Goal: Find specific page/section: Find specific page/section

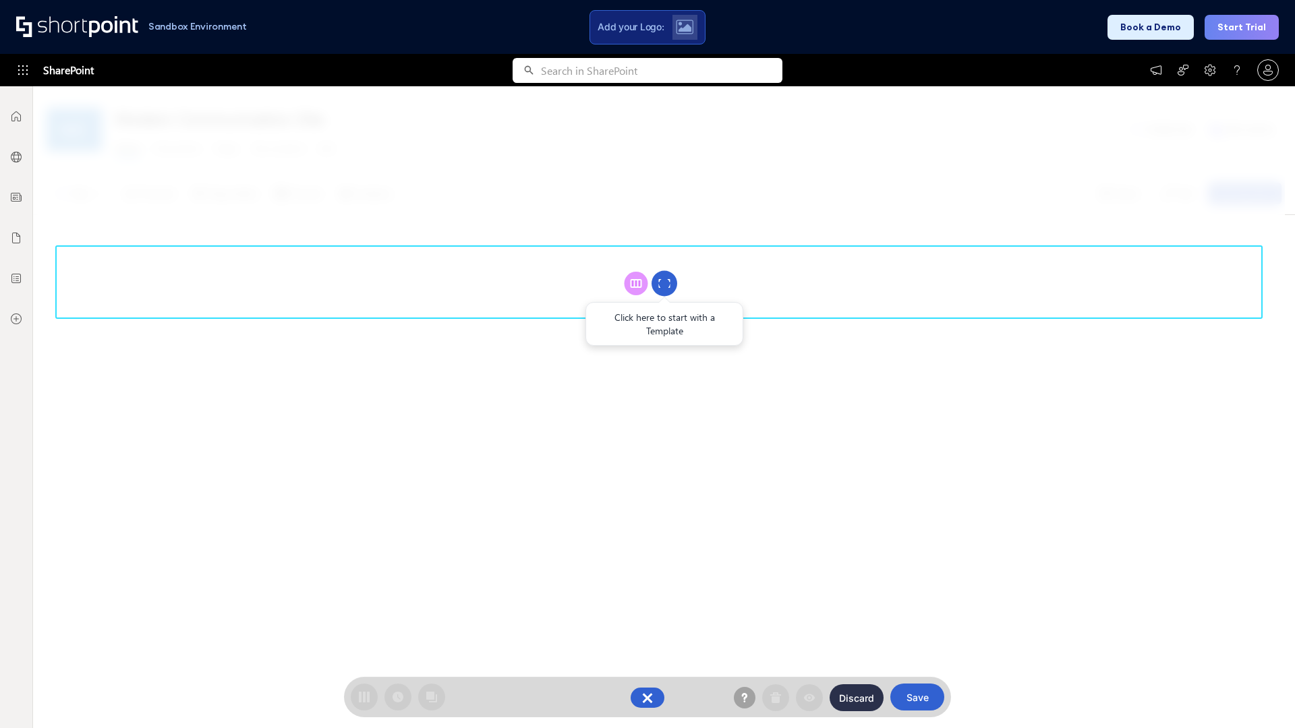
click at [664, 283] on circle at bounding box center [664, 284] width 26 height 26
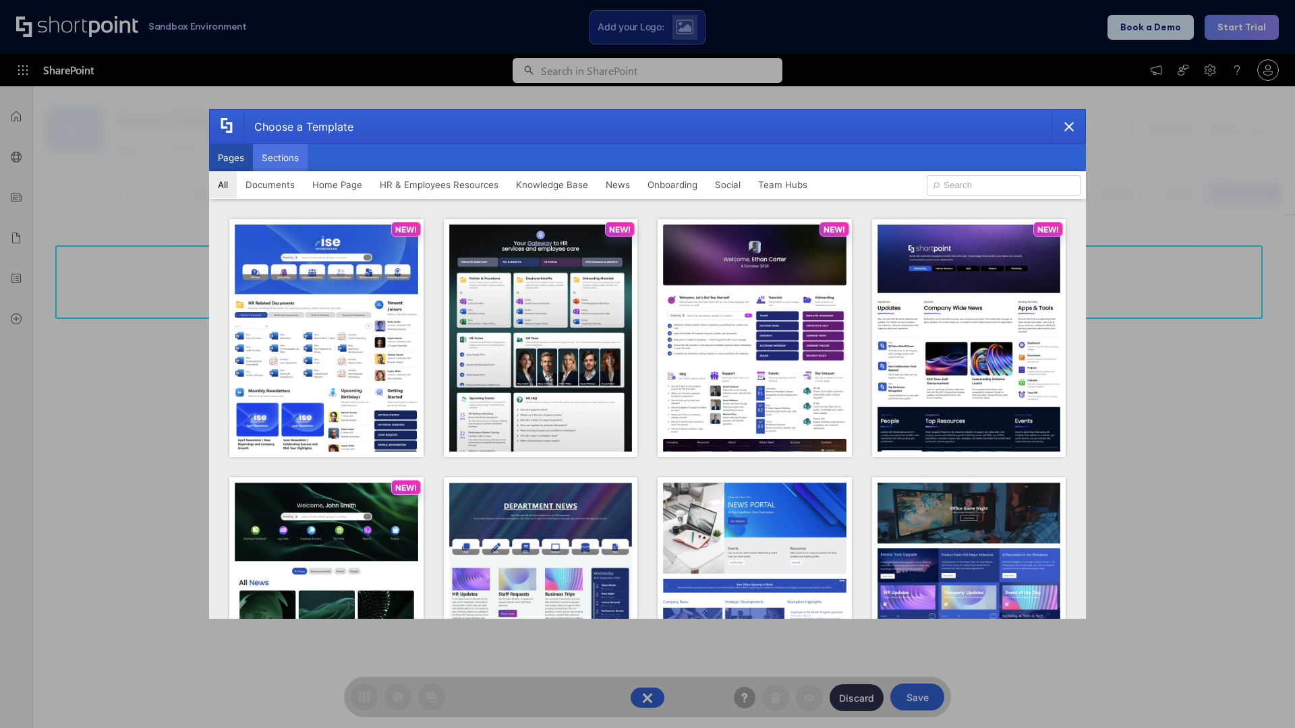
click at [280, 158] on button "Sections" at bounding box center [280, 157] width 55 height 27
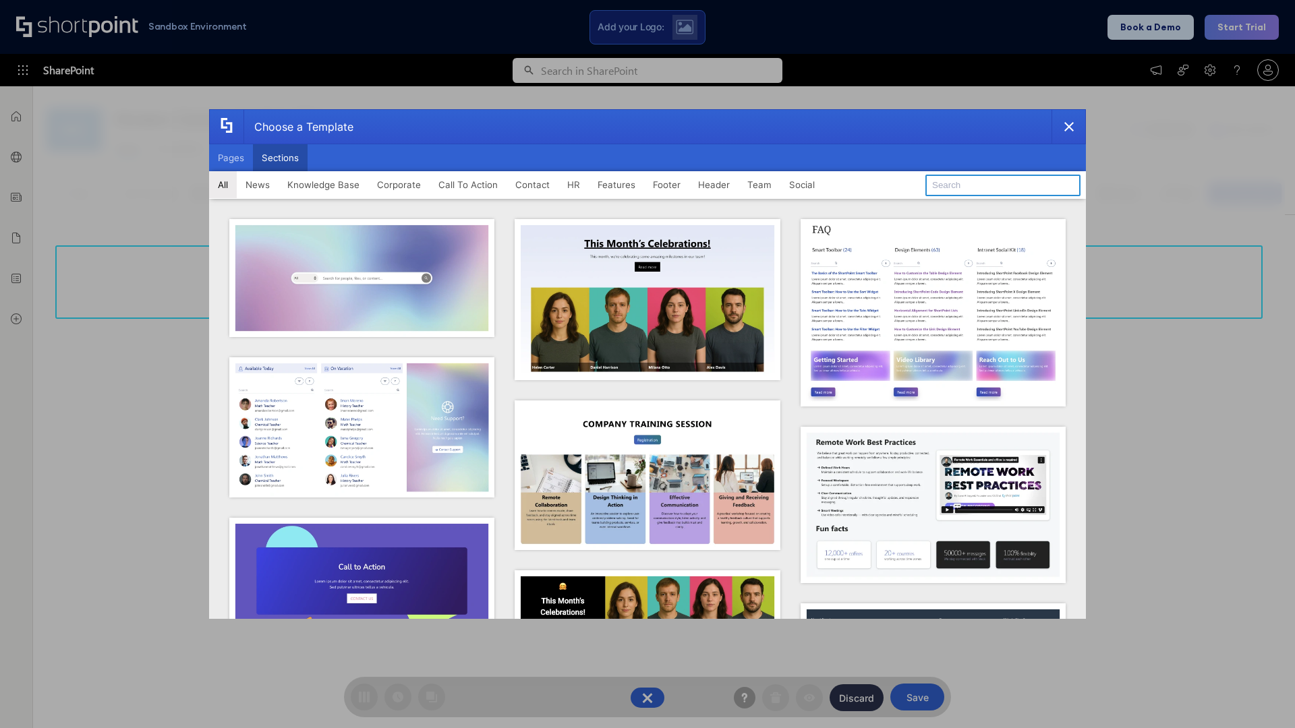
type input "Features Kit 5"
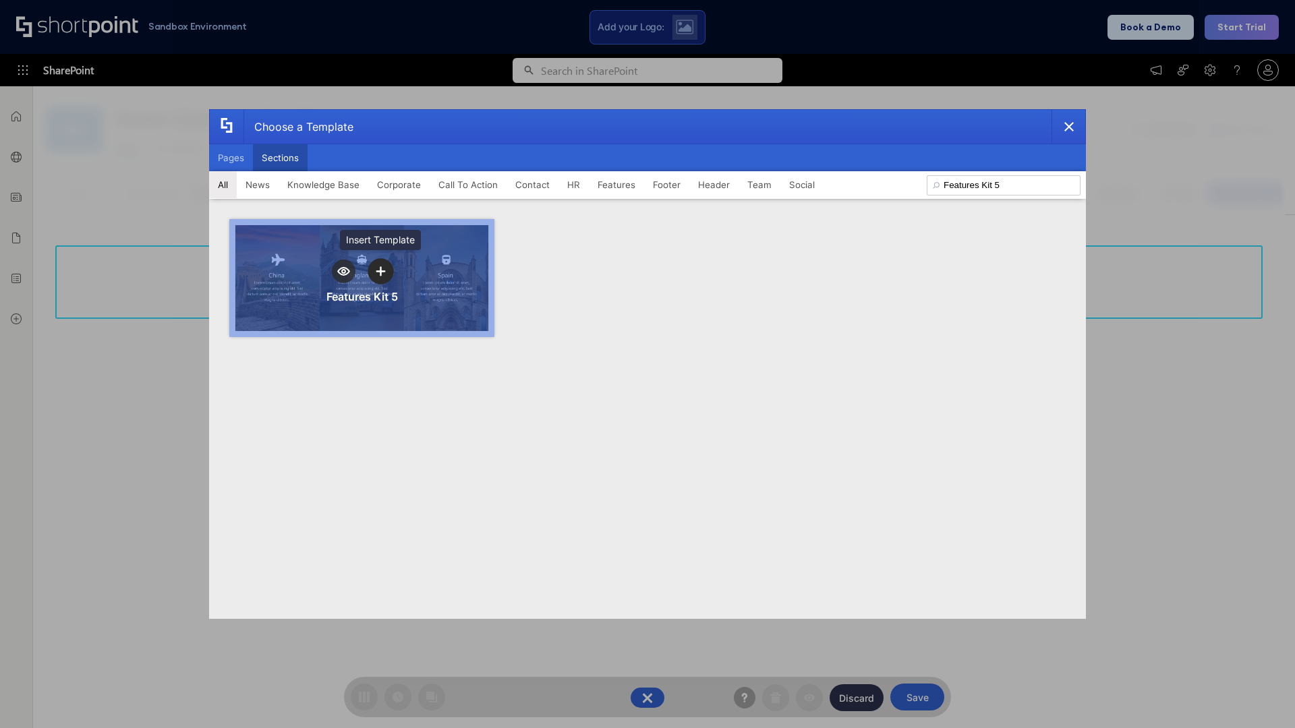
click at [380, 271] on icon "template selector" at bounding box center [380, 270] width 9 height 9
